Goal: Find specific page/section: Find specific page/section

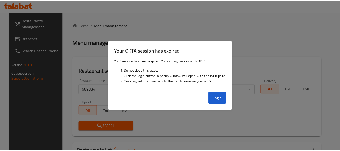
scroll to position [74, 0]
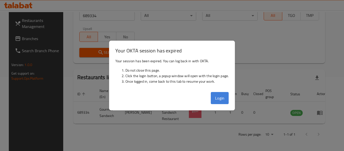
click at [221, 101] on button "Login" at bounding box center [220, 98] width 18 height 12
click at [222, 97] on th "Branches" at bounding box center [217, 93] width 18 height 15
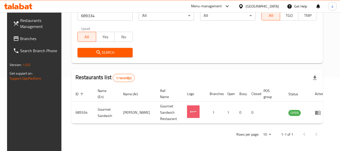
click at [271, 5] on div "Qatar" at bounding box center [262, 7] width 33 height 6
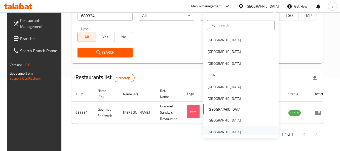
click at [225, 131] on div "[GEOGRAPHIC_DATA]" at bounding box center [224, 132] width 33 height 6
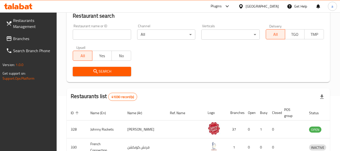
scroll to position [74, 0]
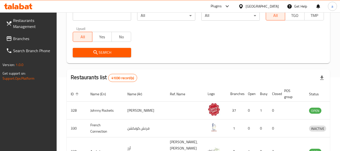
click at [26, 38] on span "Branches" at bounding box center [33, 39] width 40 height 6
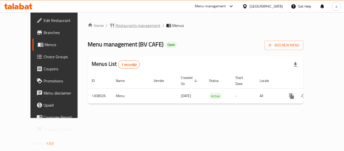
click at [117, 26] on span "Restaurants management" at bounding box center [138, 25] width 45 height 6
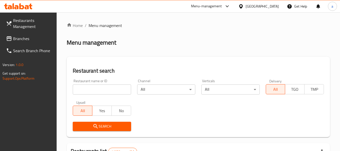
click at [103, 88] on input "search" at bounding box center [102, 89] width 58 height 10
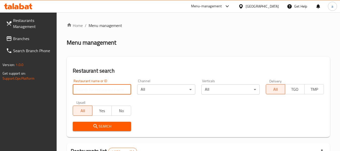
paste input "704671"
type input "704671"
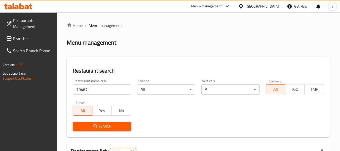
click at [113, 126] on span "Search" at bounding box center [102, 126] width 50 height 6
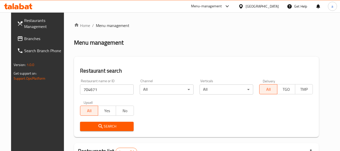
scroll to position [70, 0]
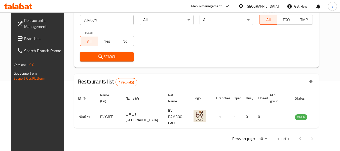
click at [268, 6] on div "[GEOGRAPHIC_DATA]" at bounding box center [262, 7] width 33 height 6
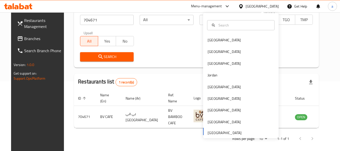
click at [268, 6] on div "[GEOGRAPHIC_DATA]" at bounding box center [262, 7] width 33 height 6
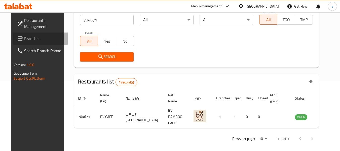
click at [18, 38] on icon at bounding box center [20, 38] width 5 height 5
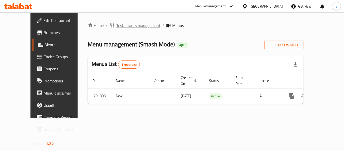
click at [119, 24] on span "Restaurants management" at bounding box center [138, 25] width 45 height 6
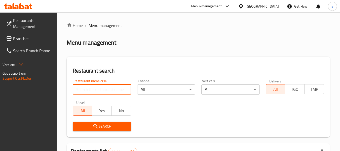
drag, startPoint x: 109, startPoint y: 87, endPoint x: 111, endPoint y: 98, distance: 11.2
click at [109, 87] on input "search" at bounding box center [102, 89] width 58 height 10
paste input "698884"
type input "698884"
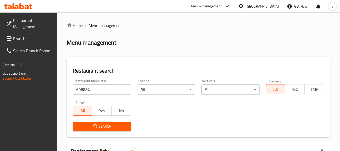
click at [110, 124] on span "Search" at bounding box center [102, 126] width 50 height 6
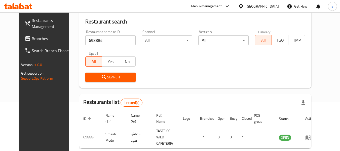
scroll to position [68, 0]
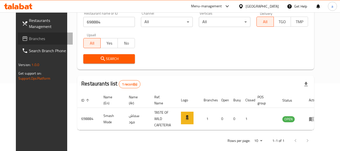
click at [29, 37] on span "Branches" at bounding box center [49, 39] width 40 height 6
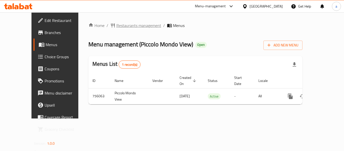
click at [123, 25] on span "Restaurants management" at bounding box center [138, 25] width 45 height 6
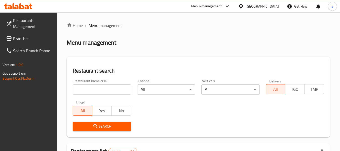
click at [102, 86] on input "search" at bounding box center [102, 89] width 58 height 10
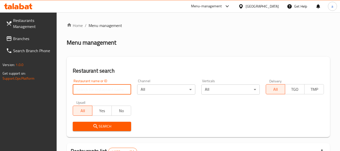
paste input "649646"
type input "649646"
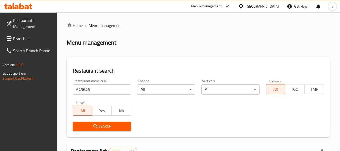
click at [108, 126] on span "Search" at bounding box center [102, 126] width 50 height 6
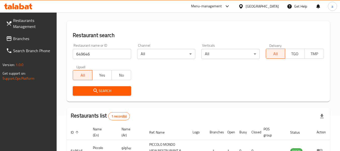
scroll to position [74, 0]
